Goal: Task Accomplishment & Management: Complete application form

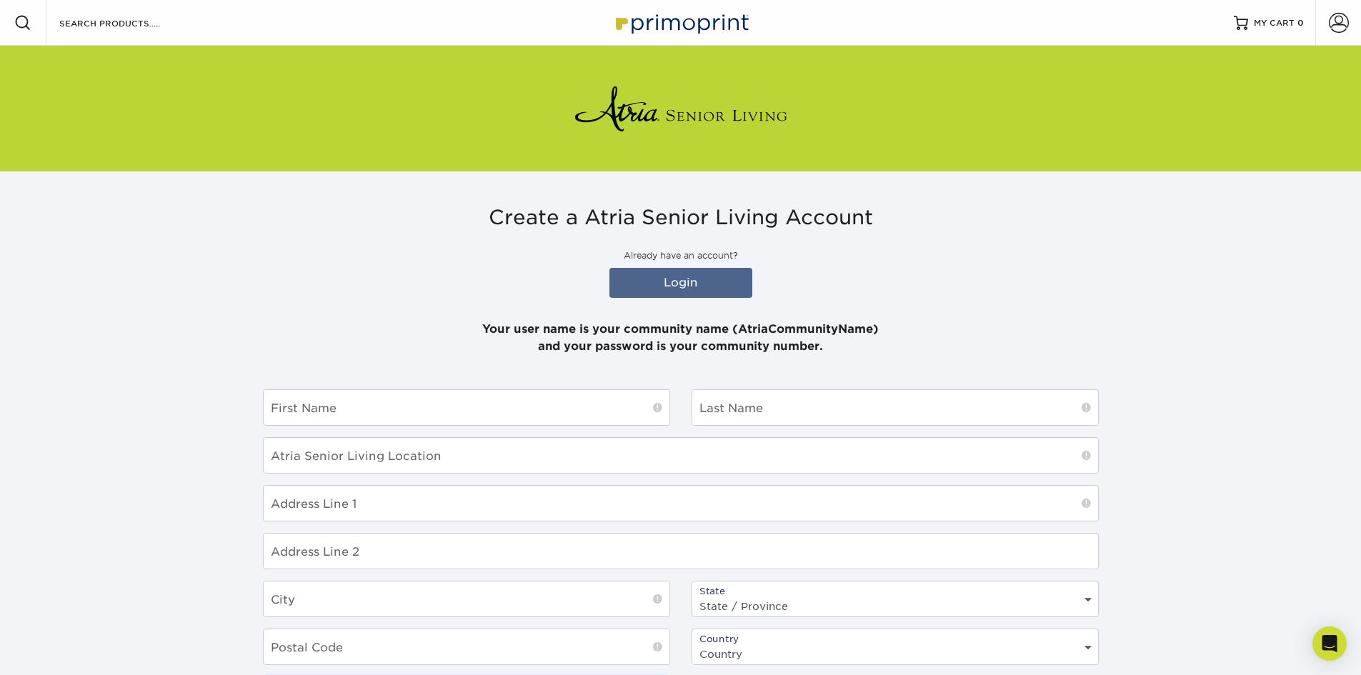
type input "ATRIACOLLWOOD"
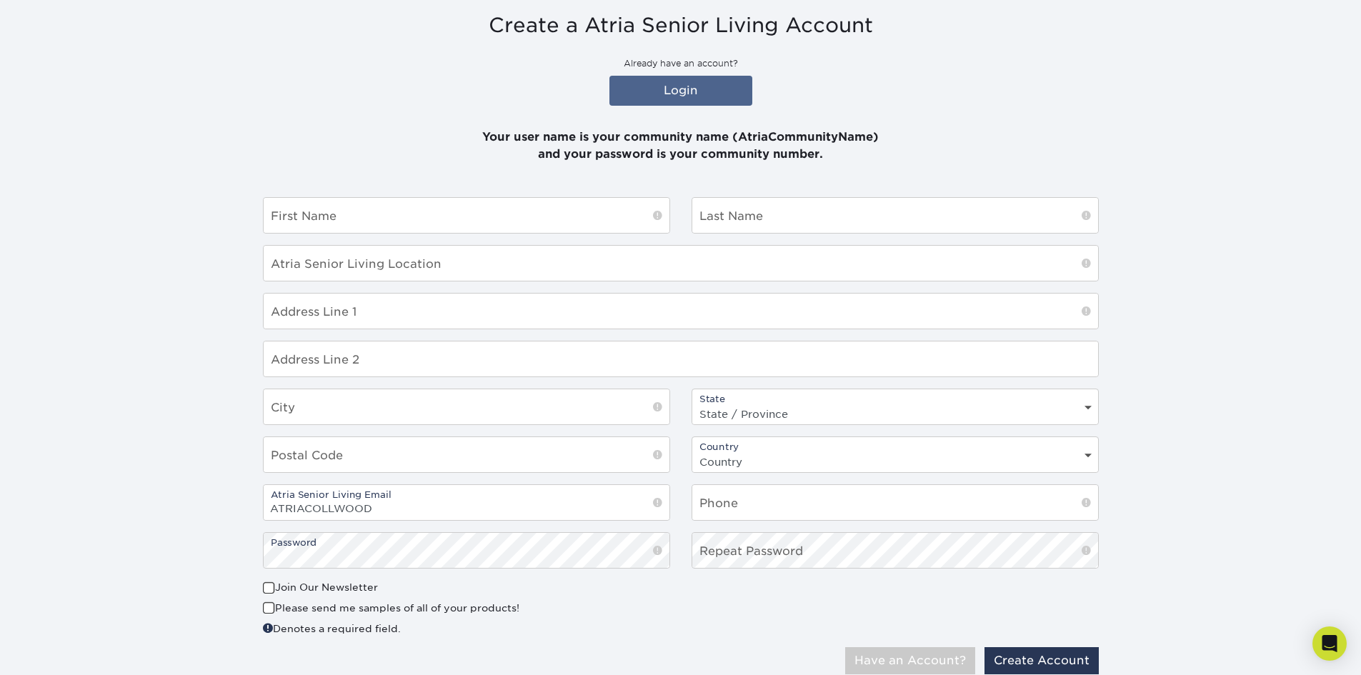
scroll to position [243, 0]
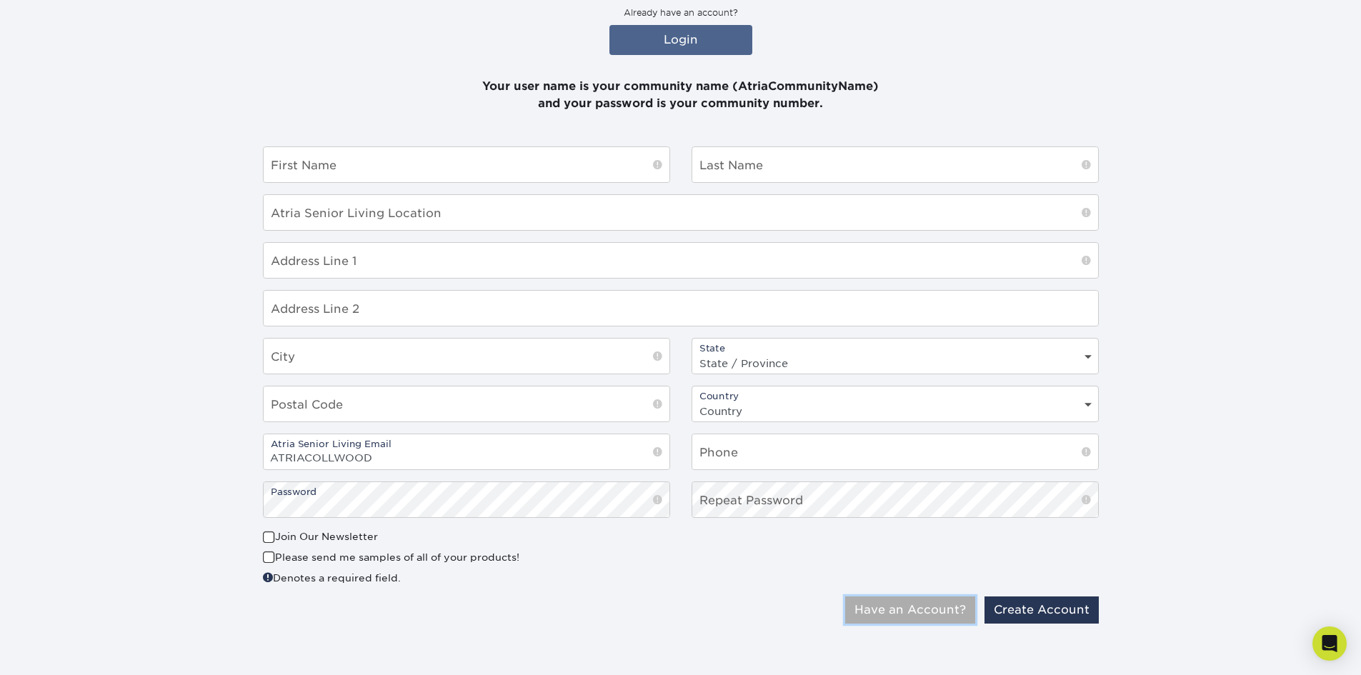
click at [915, 616] on button "Have an Account?" at bounding box center [910, 609] width 130 height 27
click at [300, 169] on input "text" at bounding box center [467, 164] width 406 height 35
type input "[PERSON_NAME]"
click at [720, 166] on input "text" at bounding box center [895, 164] width 406 height 35
type input "[PERSON_NAME]"
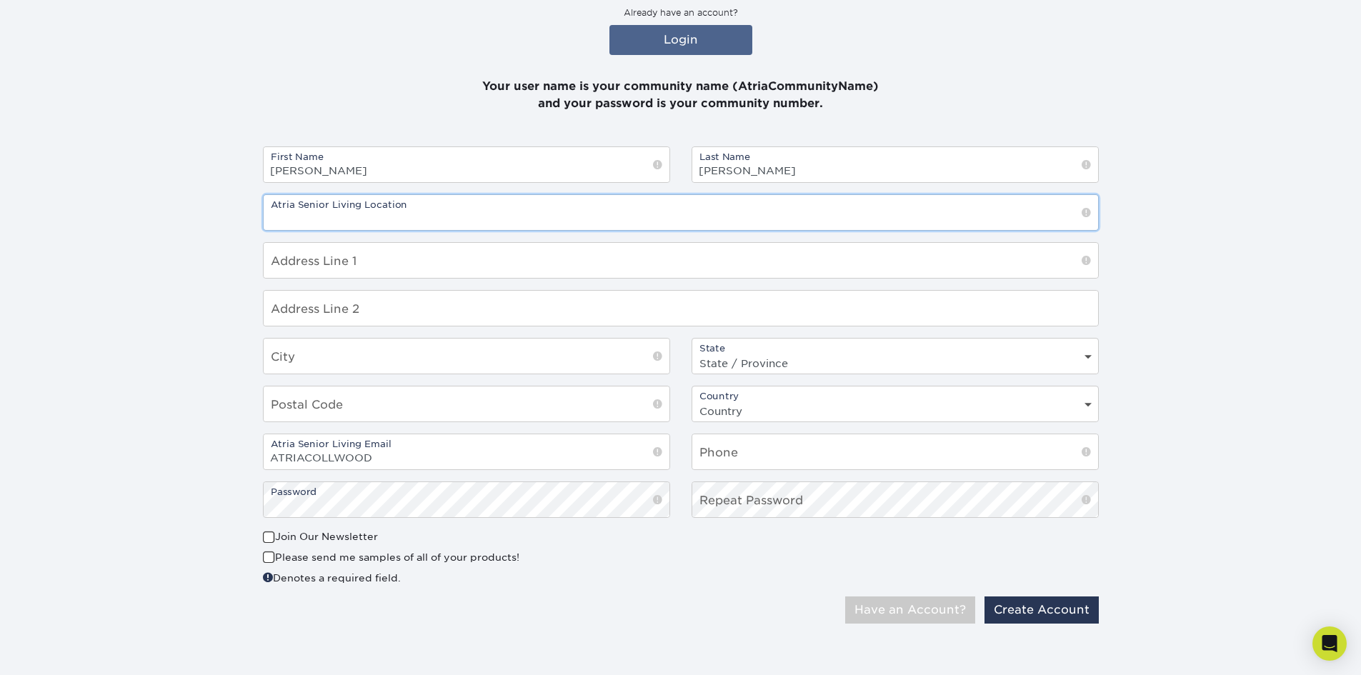
click at [356, 216] on input "text" at bounding box center [681, 212] width 834 height 35
type input "Collwood"
click at [299, 267] on input "text" at bounding box center [681, 260] width 834 height 35
type input "[STREET_ADDRESS]"
click at [319, 356] on input "text" at bounding box center [467, 356] width 406 height 35
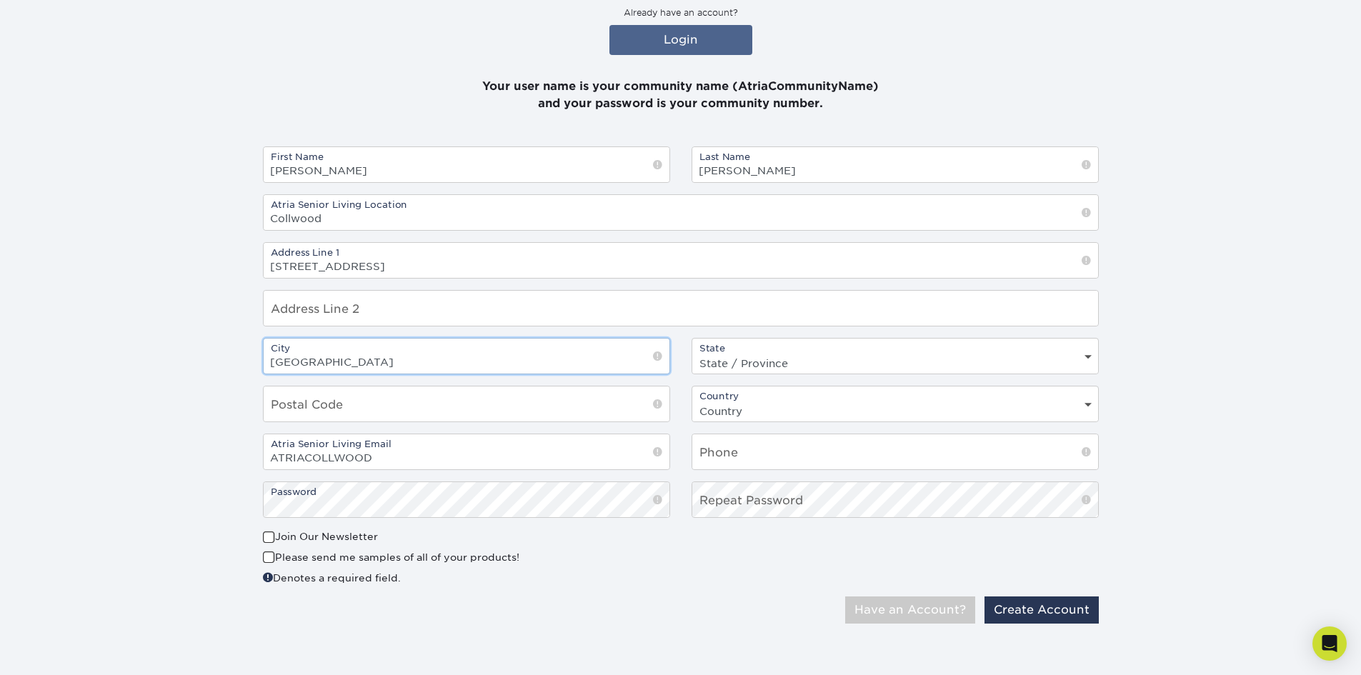
type input "[GEOGRAPHIC_DATA]"
click at [750, 360] on select "State / Province [US_STATE] [US_STATE] [US_STATE] [US_STATE] [US_STATE] [US_STA…" at bounding box center [895, 363] width 406 height 21
select select "CA"
click at [692, 353] on select "State / Province [US_STATE] [US_STATE] [US_STATE] [US_STATE] [US_STATE] [US_STA…" at bounding box center [895, 363] width 406 height 21
click at [279, 406] on input "text" at bounding box center [467, 403] width 406 height 35
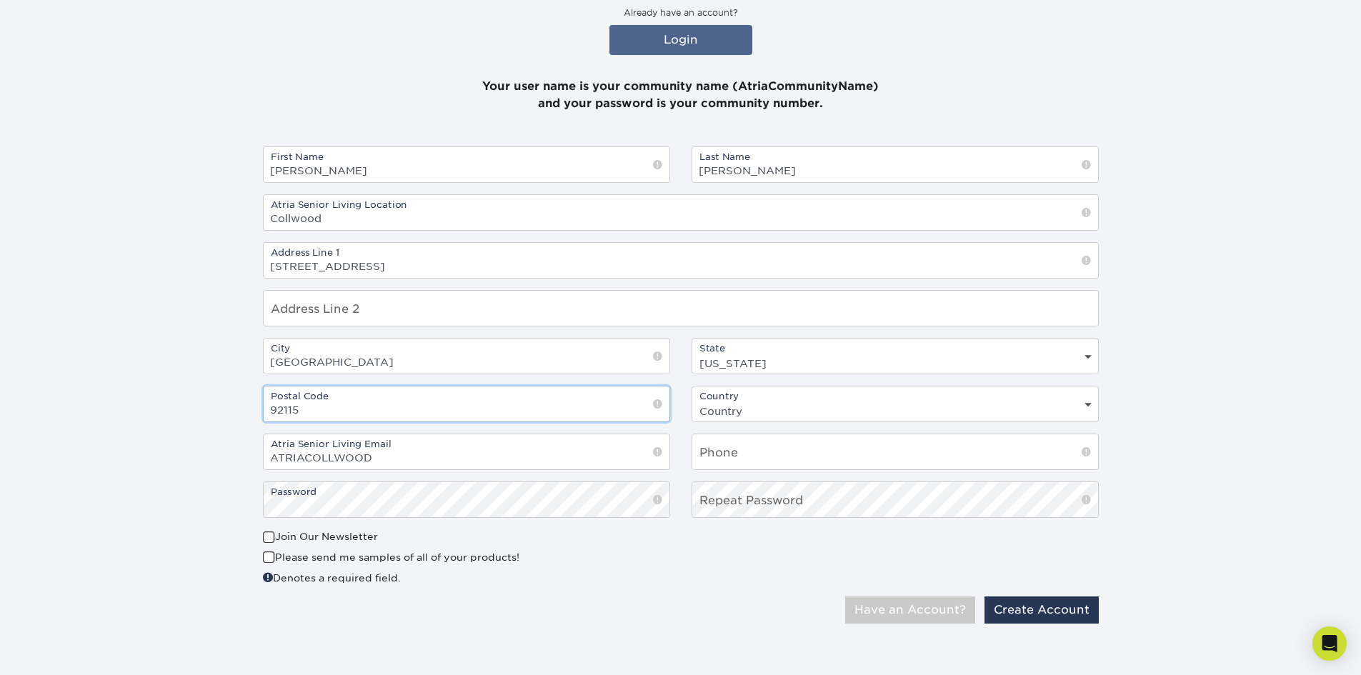
type input "92115"
click at [865, 404] on select "Country [GEOGRAPHIC_DATA] [GEOGRAPHIC_DATA]" at bounding box center [895, 411] width 406 height 21
select select "US"
click at [692, 401] on select "Country [GEOGRAPHIC_DATA] [GEOGRAPHIC_DATA]" at bounding box center [895, 411] width 406 height 21
click at [719, 444] on input "text" at bounding box center [895, 451] width 406 height 35
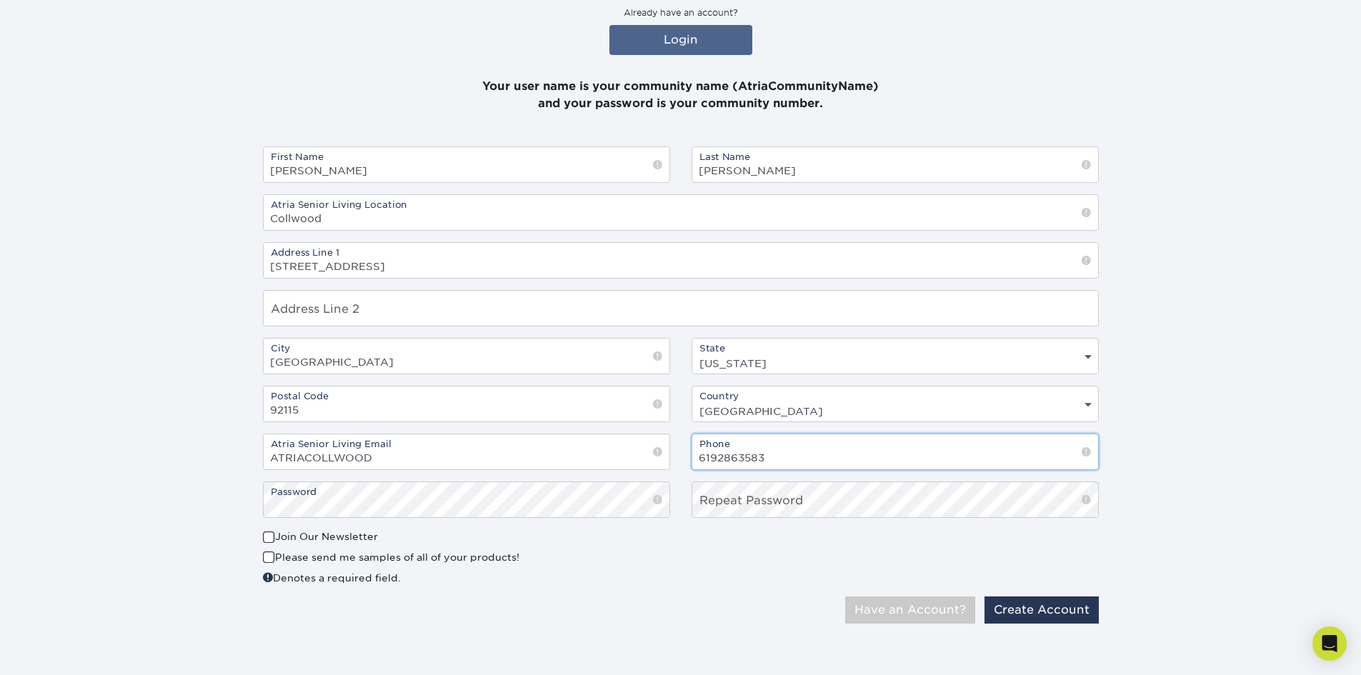
type input "6192863583"
click at [150, 531] on section "Create a Atria Senior Living Account Already have an account? Login Your user n…" at bounding box center [680, 299] width 1361 height 741
click at [1069, 605] on button "Create Account" at bounding box center [1041, 609] width 114 height 27
click at [464, 411] on input "92115" at bounding box center [467, 403] width 406 height 35
click at [473, 521] on div "First Name [PERSON_NAME] Name [PERSON_NAME] Atria Senior Living Location [GEOGR…" at bounding box center [680, 337] width 857 height 383
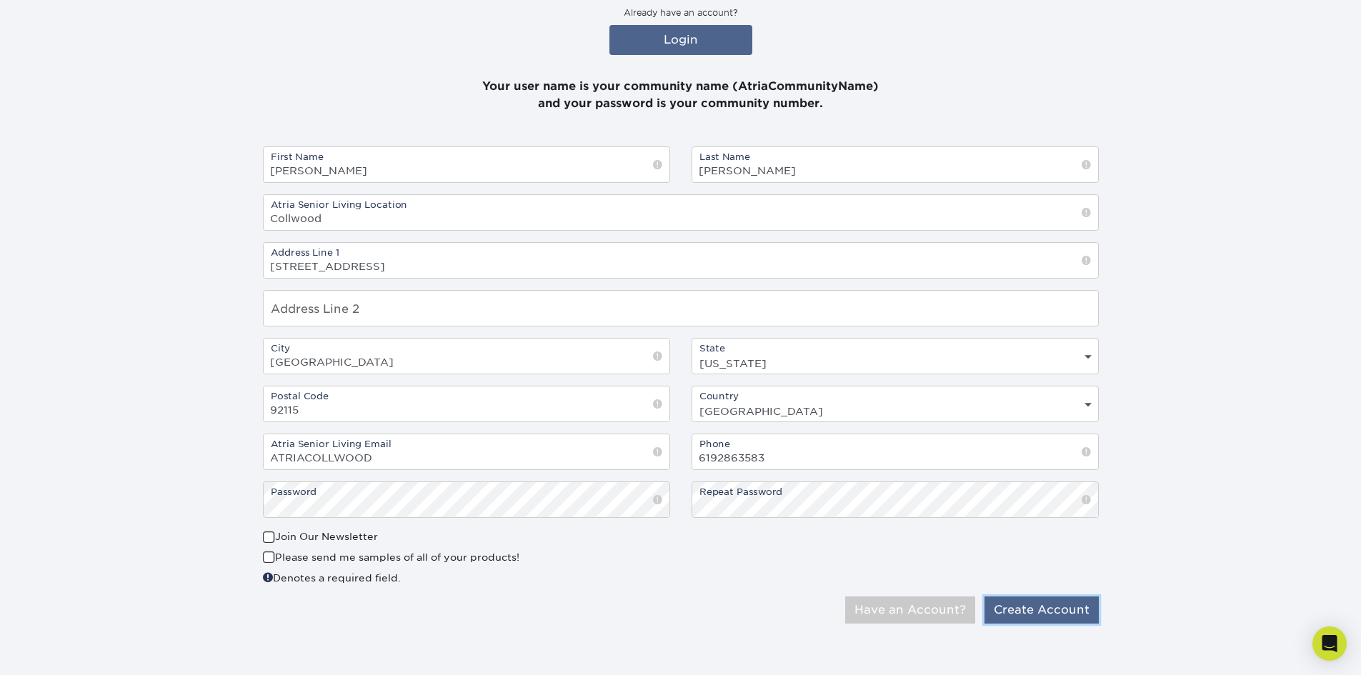
scroll to position [0, 0]
click at [1077, 613] on button "Create Account" at bounding box center [1041, 609] width 114 height 27
click at [1089, 613] on button "Create Account" at bounding box center [1041, 609] width 114 height 27
click at [586, 546] on div "Join Our Newsletter" at bounding box center [466, 539] width 407 height 20
click at [401, 521] on div "First Name [PERSON_NAME] Name [PERSON_NAME] Atria Senior Living Location [GEOGR…" at bounding box center [680, 337] width 857 height 383
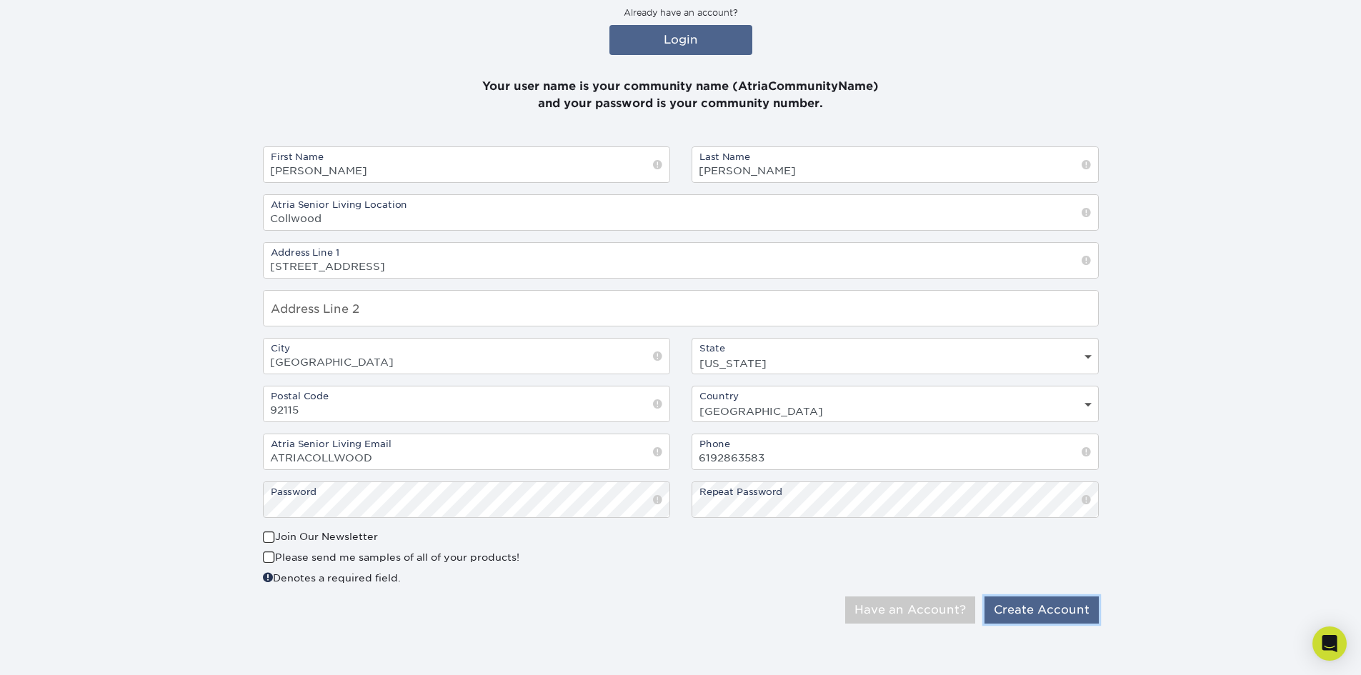
click at [1032, 606] on button "Create Account" at bounding box center [1041, 609] width 114 height 27
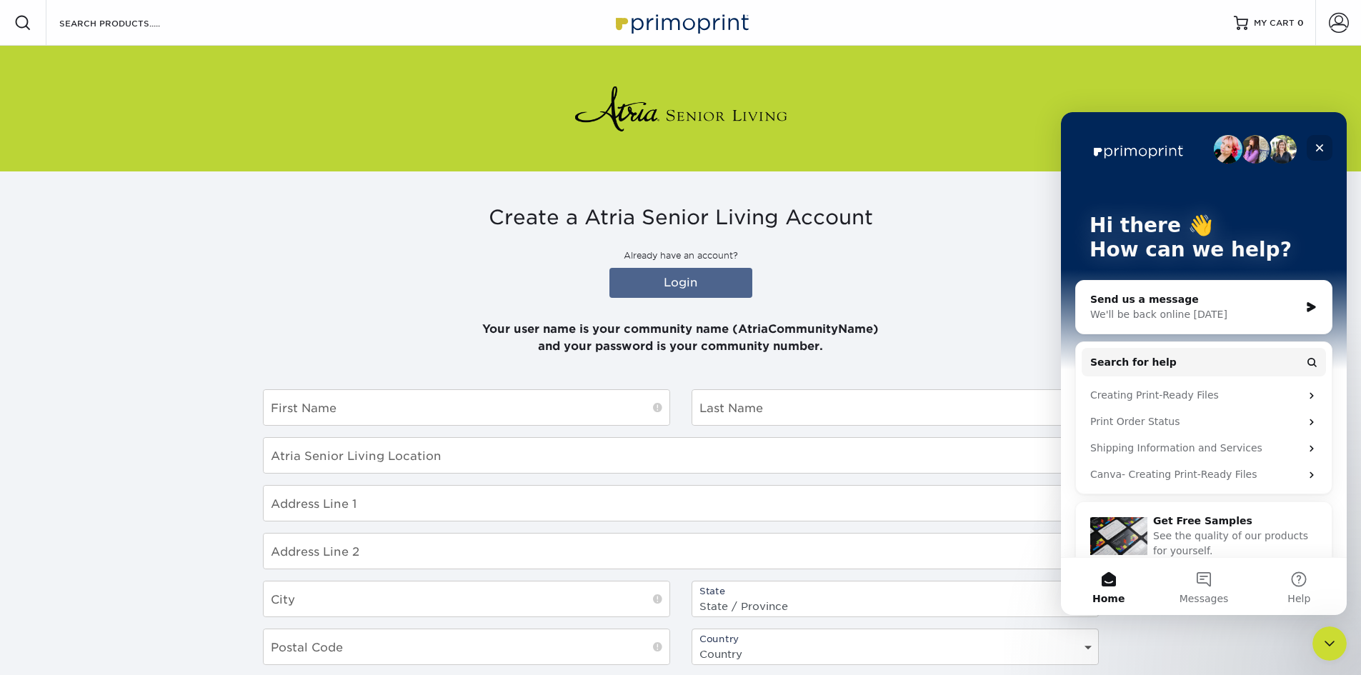
click at [1315, 145] on icon "Close" at bounding box center [1319, 147] width 11 height 11
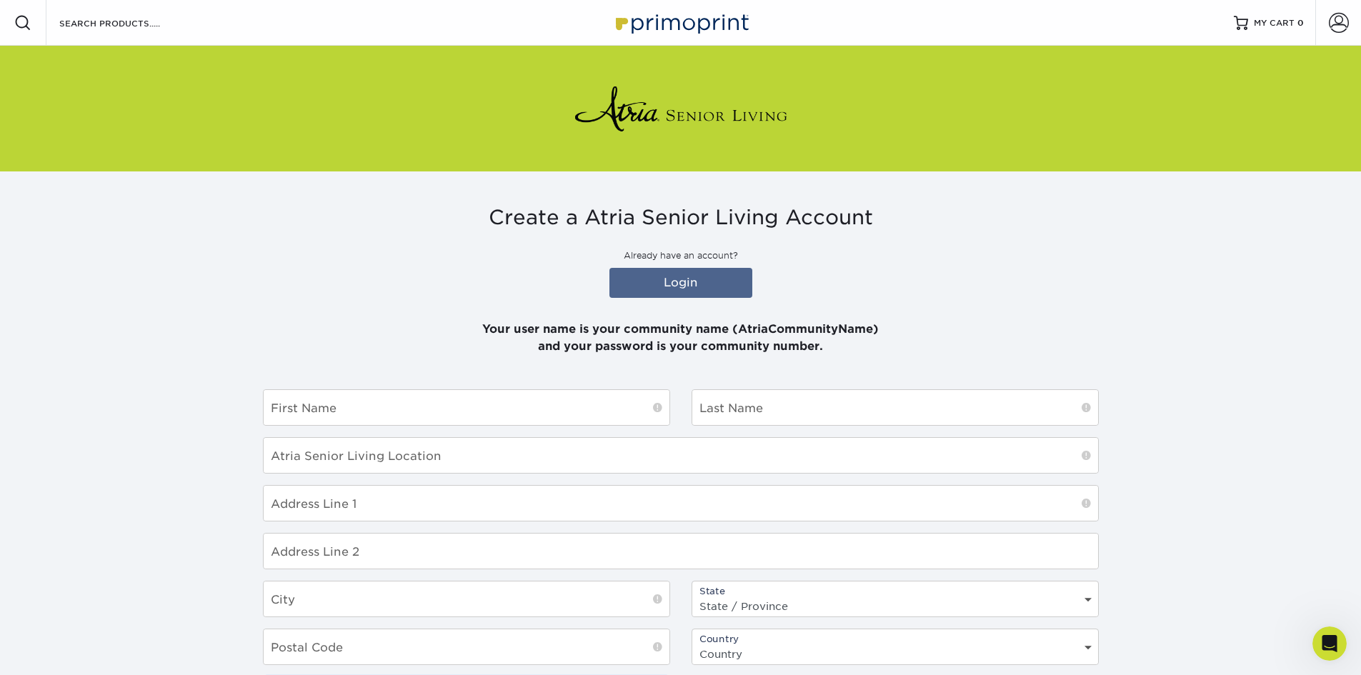
type input "ATRIACOLLWOOD"
click at [337, 406] on input "text" at bounding box center [467, 407] width 406 height 35
type input "[PERSON_NAME]"
drag, startPoint x: 725, startPoint y: 404, endPoint x: 707, endPoint y: 416, distance: 22.0
click at [725, 404] on input "text" at bounding box center [895, 407] width 406 height 35
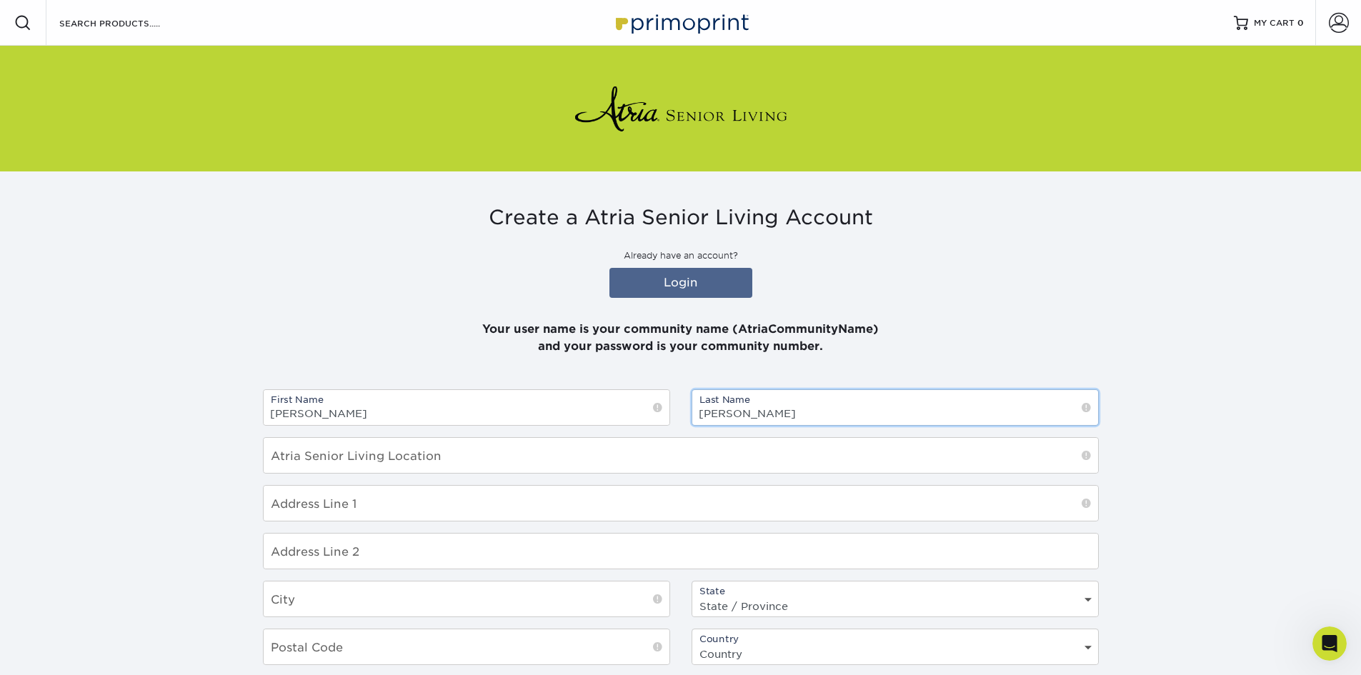
type input "[PERSON_NAME]"
click at [363, 447] on input "text" at bounding box center [681, 455] width 834 height 35
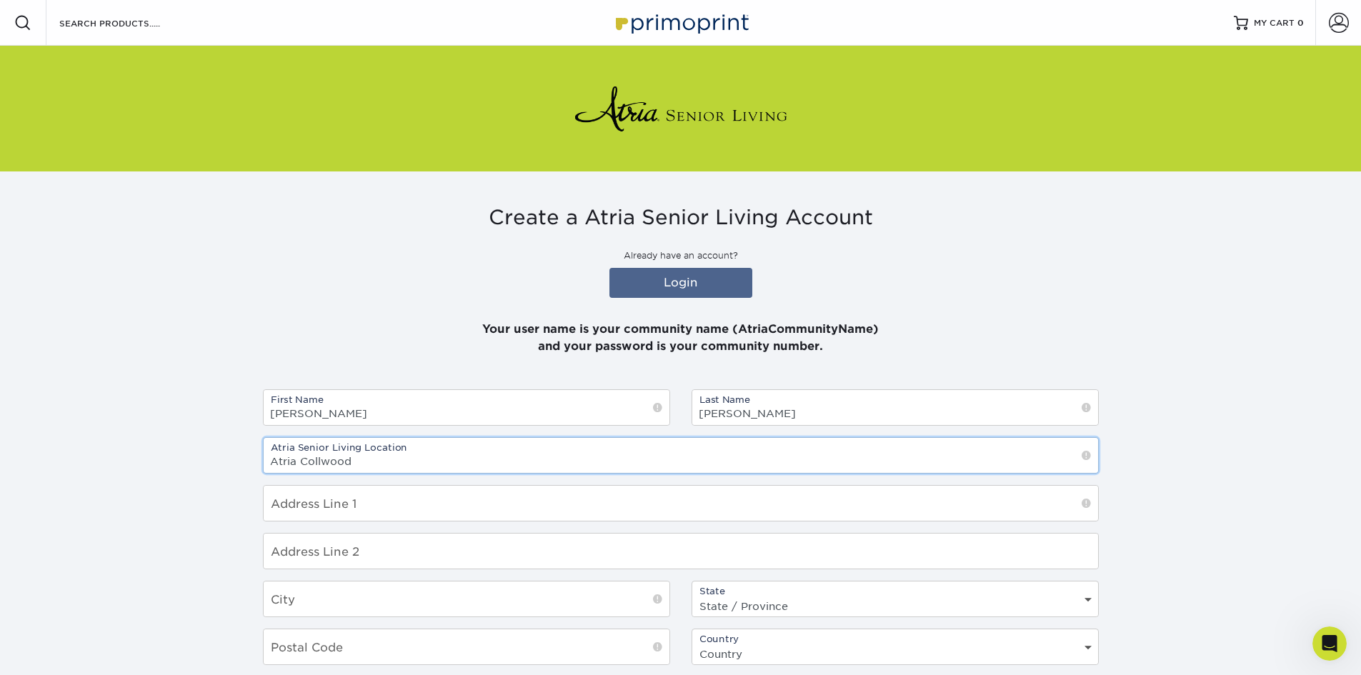
type input "Atria Collwood"
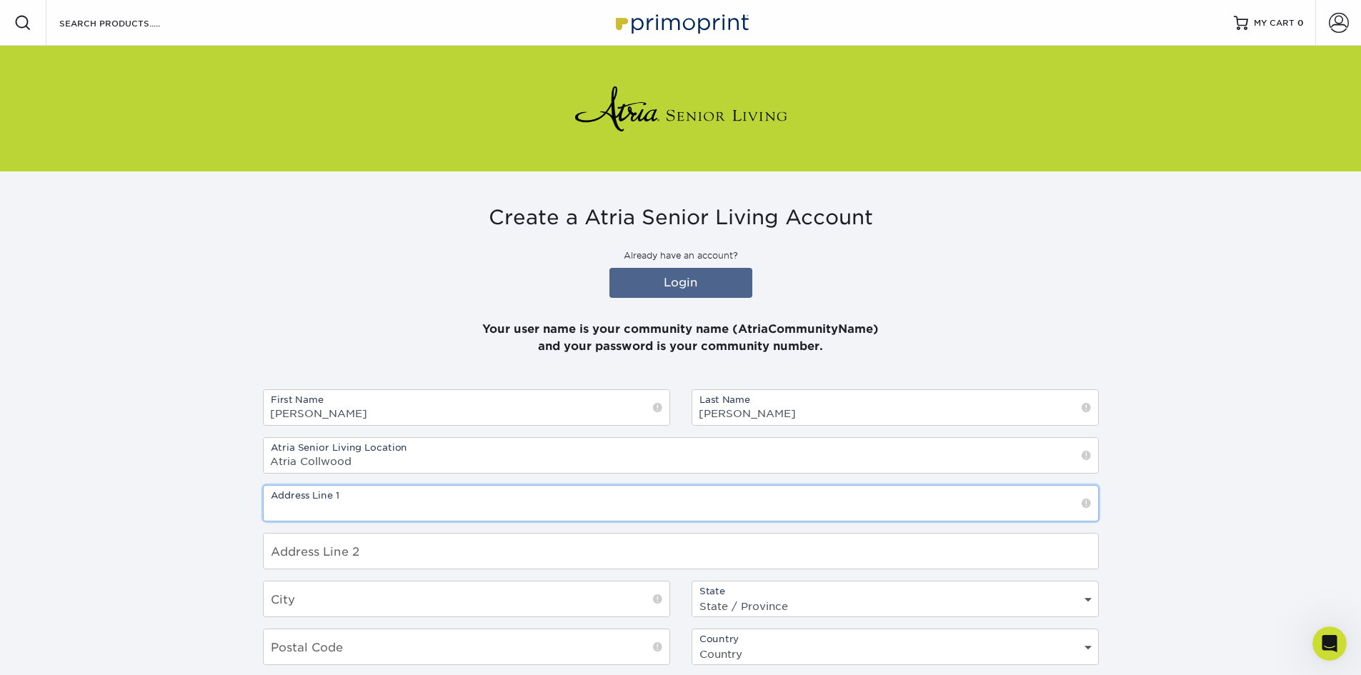
click at [309, 509] on input "text" at bounding box center [681, 503] width 834 height 35
type input "[STREET_ADDRESS]"
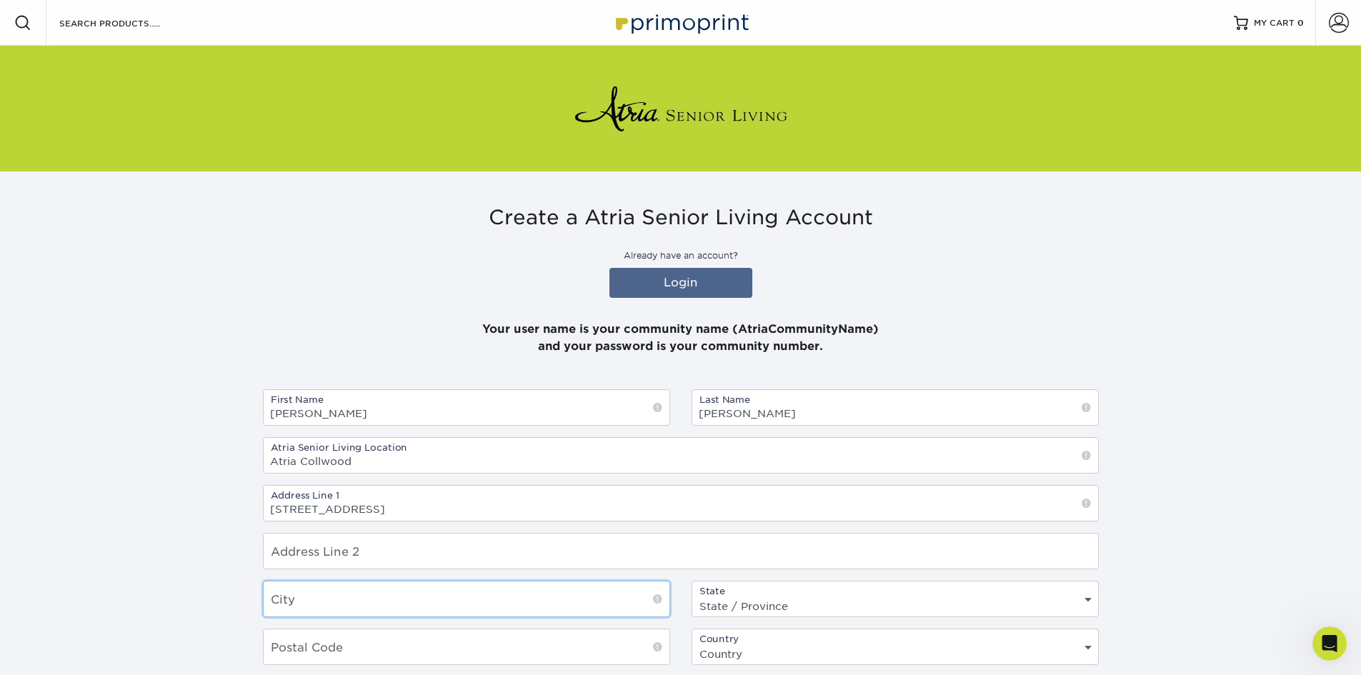
click at [281, 597] on input "text" at bounding box center [467, 598] width 406 height 35
type input "[GEOGRAPHIC_DATA]"
drag, startPoint x: 824, startPoint y: 612, endPoint x: 810, endPoint y: 598, distance: 20.2
click at [824, 611] on select "State / Province [US_STATE] [US_STATE] [US_STATE] [US_STATE] [US_STATE] [US_STA…" at bounding box center [895, 606] width 406 height 21
select select "CA"
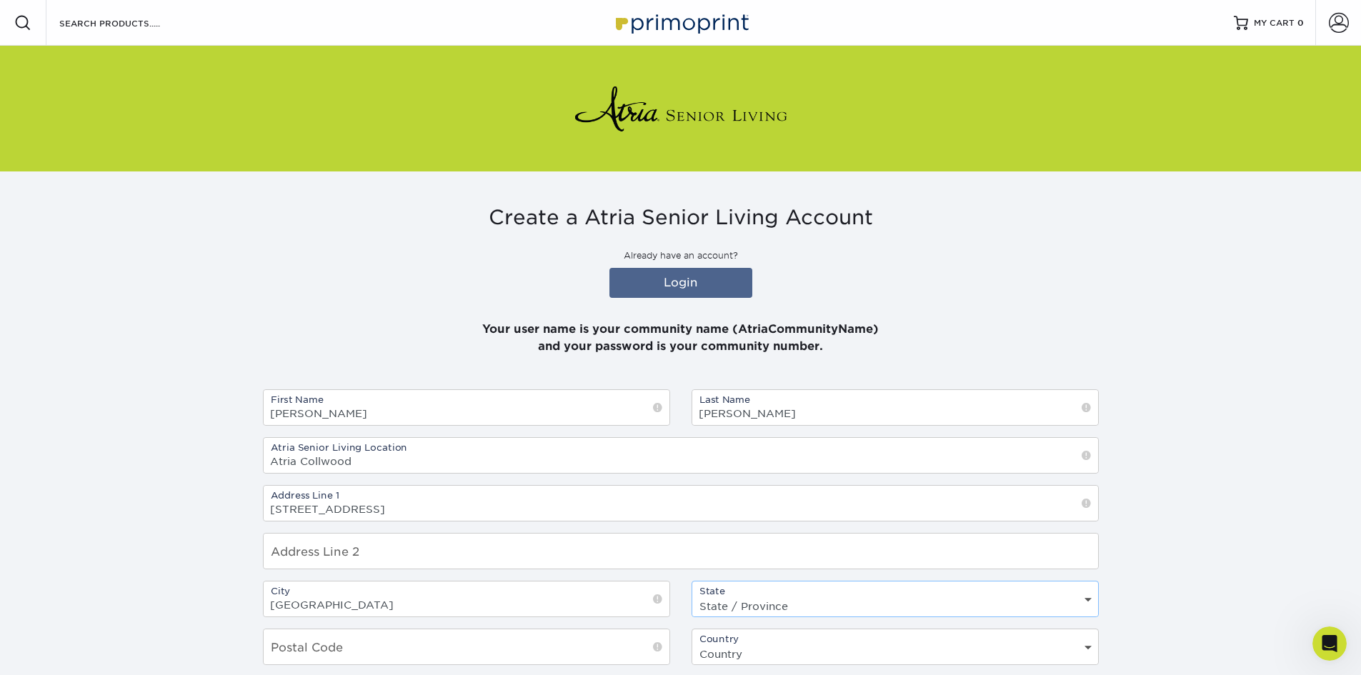
click at [692, 596] on select "State / Province [US_STATE] [US_STATE] [US_STATE] [US_STATE] [US_STATE] [US_STA…" at bounding box center [895, 606] width 406 height 21
click at [324, 651] on input "text" at bounding box center [467, 646] width 406 height 35
type input "92115"
click at [1089, 645] on select "Country [GEOGRAPHIC_DATA] [GEOGRAPHIC_DATA]" at bounding box center [895, 654] width 406 height 21
select select "US"
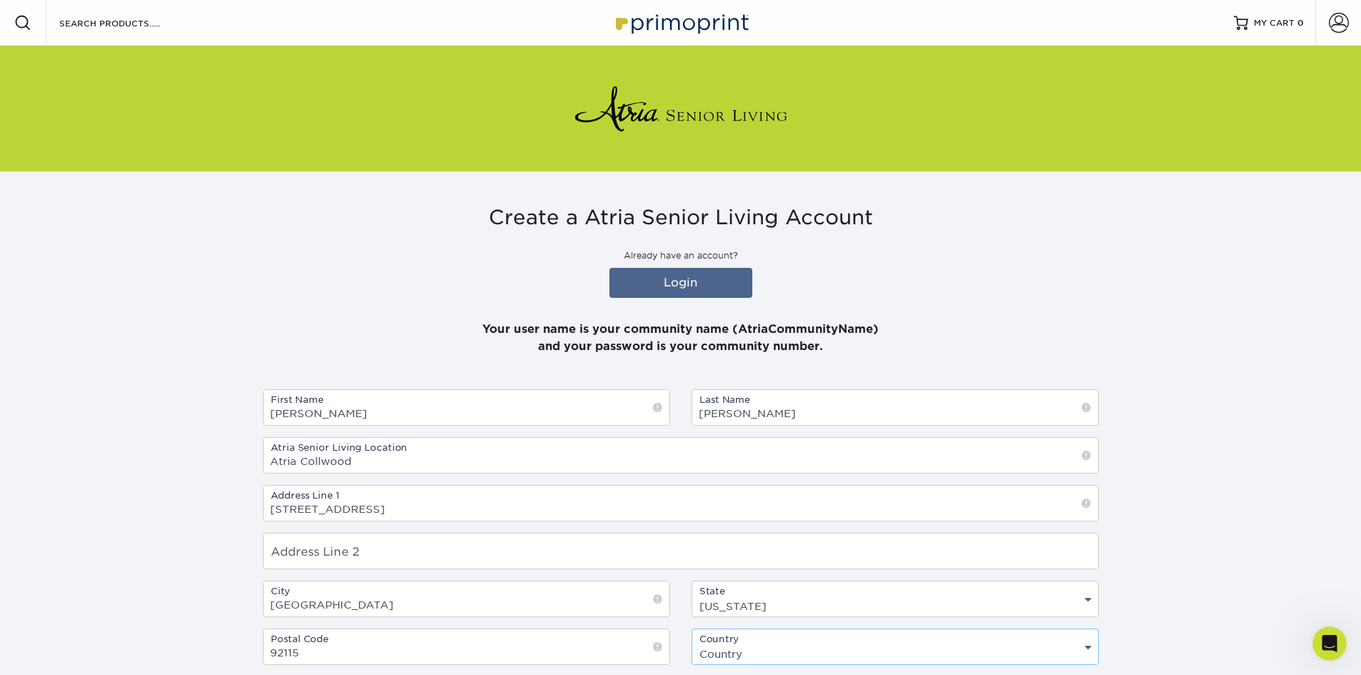
click at [692, 644] on select "Country [GEOGRAPHIC_DATA] [GEOGRAPHIC_DATA]" at bounding box center [895, 654] width 406 height 21
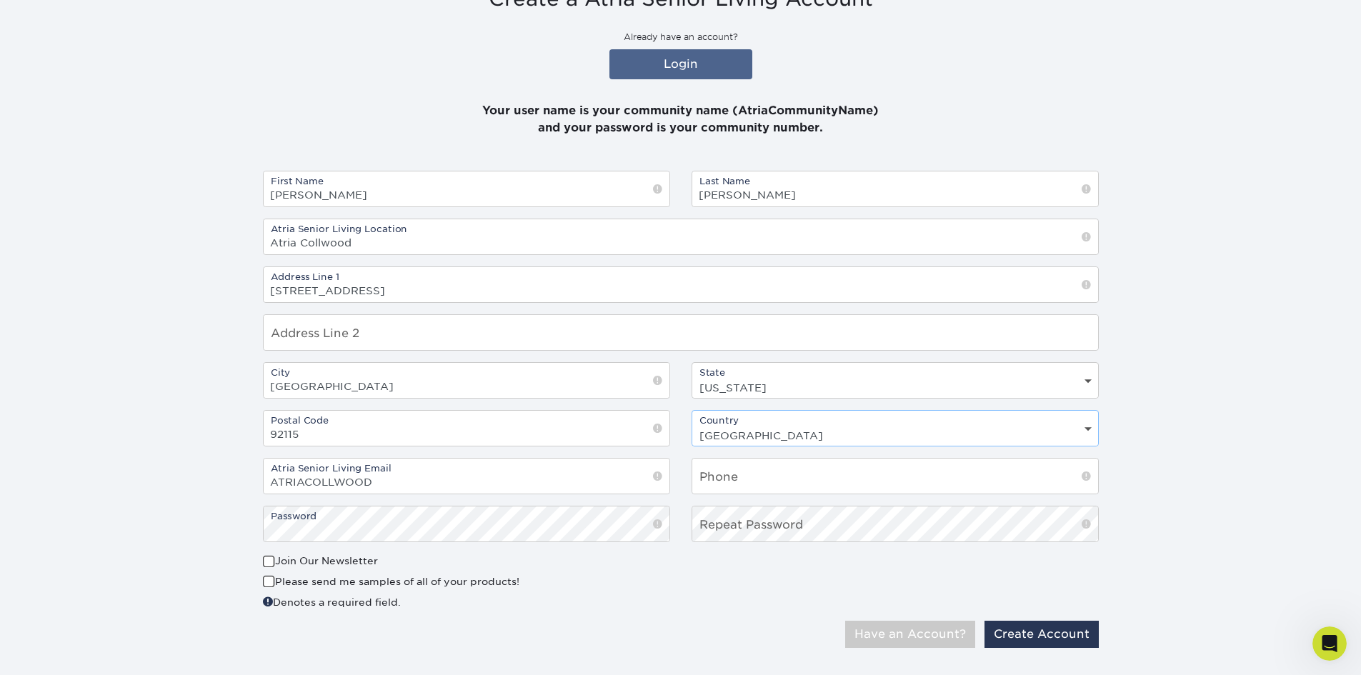
scroll to position [243, 0]
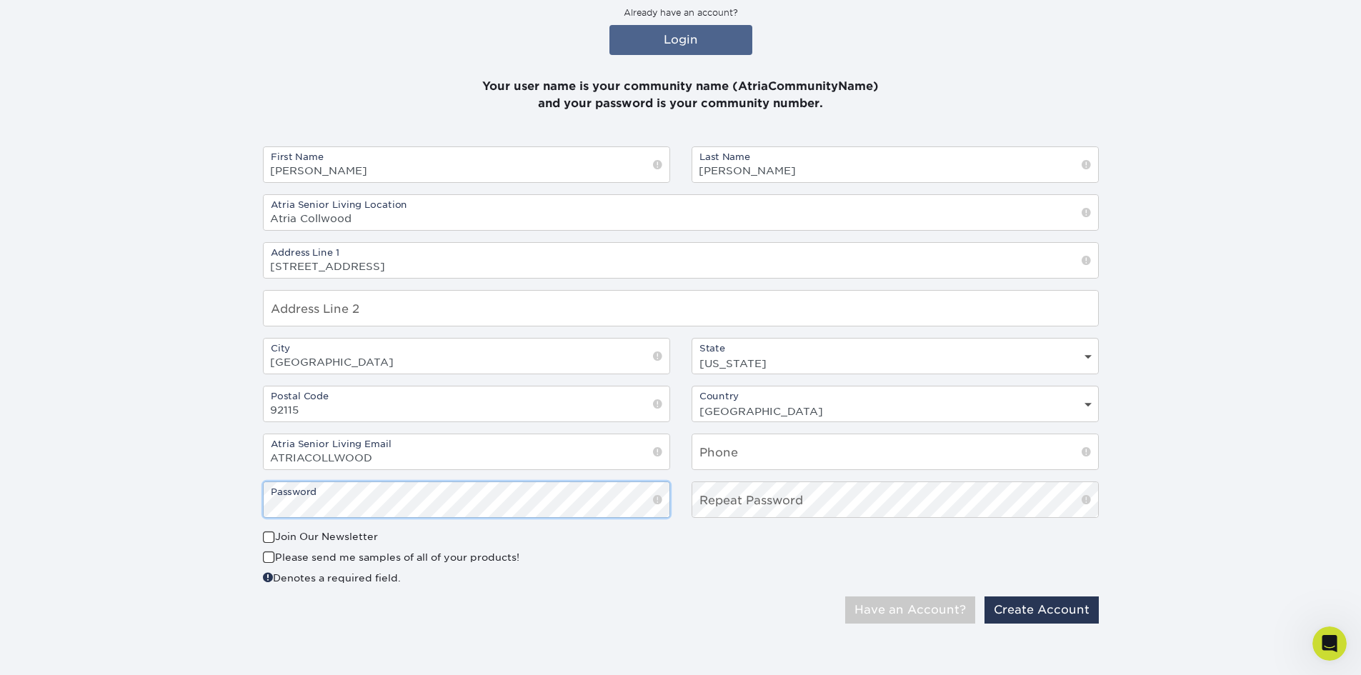
click at [205, 533] on section "Create a Atria Senior Living Account Already have an account? Login Your user n…" at bounding box center [680, 299] width 1361 height 741
click at [711, 457] on input "text" at bounding box center [895, 451] width 406 height 35
type input "6192863583"
click at [629, 619] on div "Only Atria Senior Living email addresses are accepted! Have an Account? Create …" at bounding box center [680, 615] width 857 height 39
click at [1055, 602] on button "Create Account" at bounding box center [1041, 609] width 114 height 27
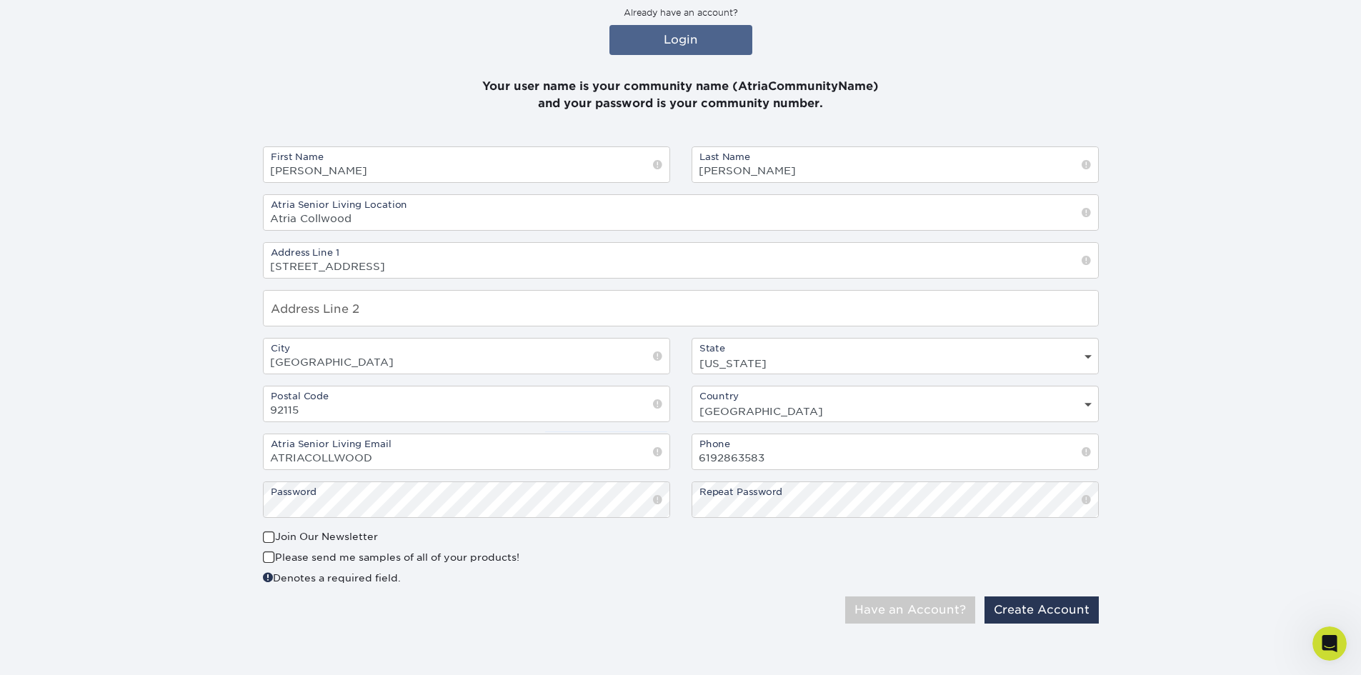
click at [644, 561] on div "Please send me samples of all of your products!" at bounding box center [466, 560] width 407 height 20
click at [271, 556] on span at bounding box center [269, 558] width 12 height 14
click at [0, 0] on input "Please send me samples of all of your products!" at bounding box center [0, 0] width 0 height 0
click at [1069, 616] on button "Create Account" at bounding box center [1041, 609] width 114 height 27
click at [924, 607] on button "Have an Account?" at bounding box center [910, 609] width 130 height 27
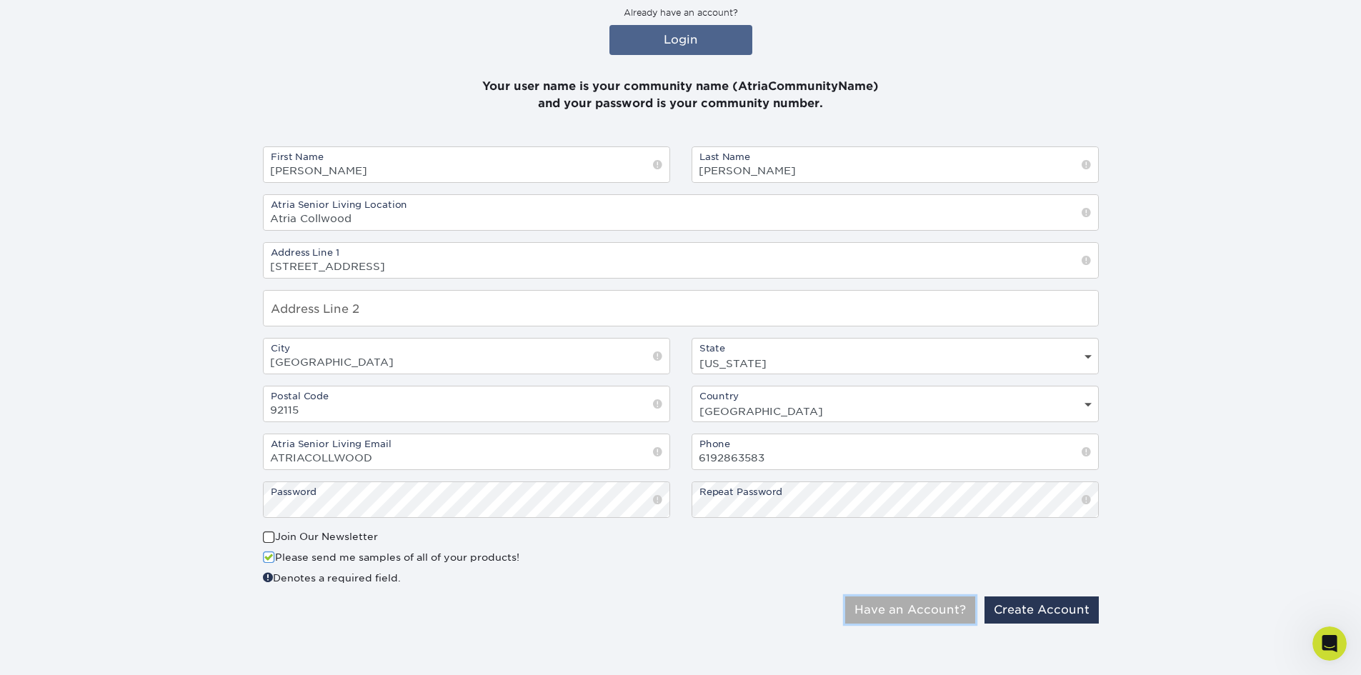
click at [887, 606] on button "Have an Account?" at bounding box center [910, 609] width 130 height 27
click at [269, 554] on label "Please send me samples of all of your products!" at bounding box center [391, 557] width 256 height 14
click at [0, 0] on input "Please send me samples of all of your products!" at bounding box center [0, 0] width 0 height 0
click at [1048, 608] on button "Create Account" at bounding box center [1041, 609] width 114 height 27
click at [963, 612] on button "Have an Account?" at bounding box center [910, 609] width 130 height 27
